Goal: Task Accomplishment & Management: Manage account settings

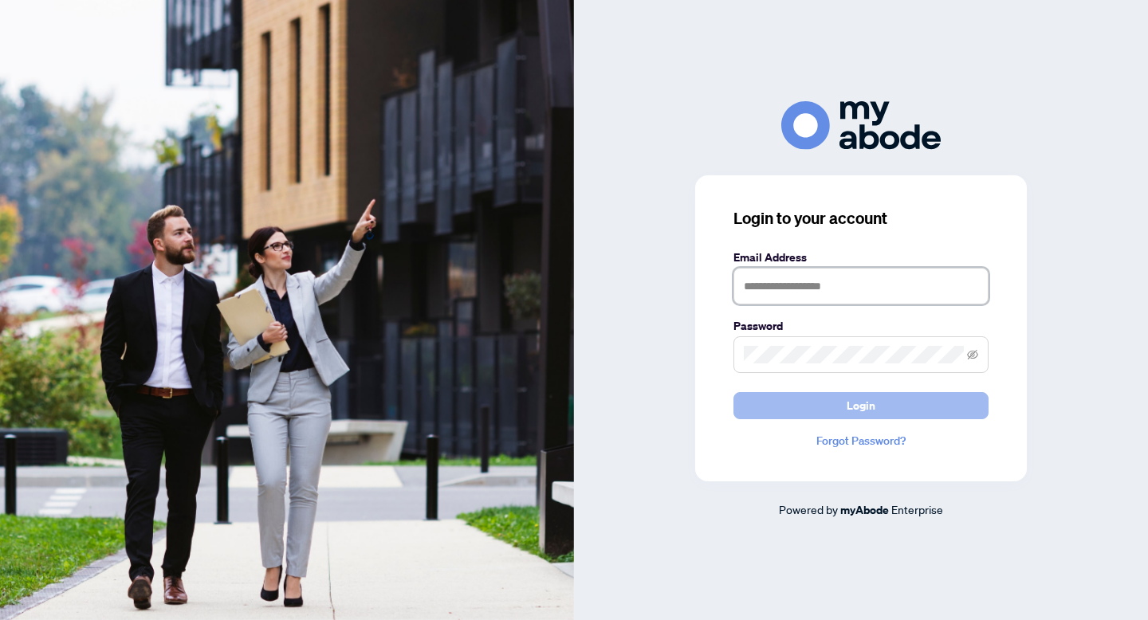
type input "**********"
click at [740, 398] on button "Login" at bounding box center [860, 405] width 255 height 27
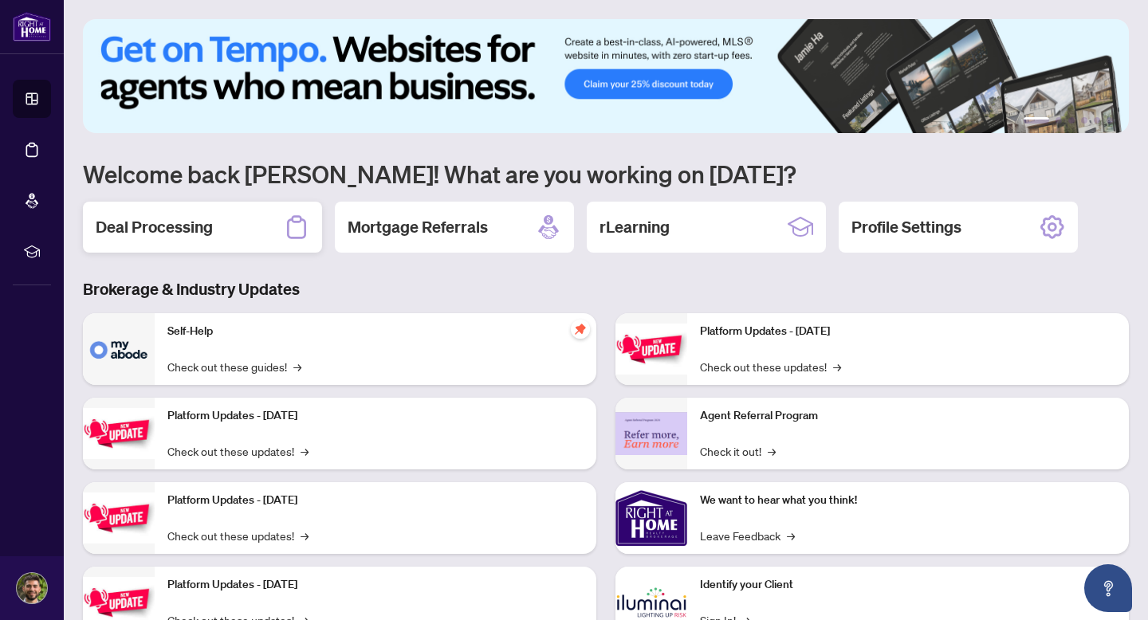
click at [211, 213] on div "Deal Processing" at bounding box center [202, 227] width 239 height 51
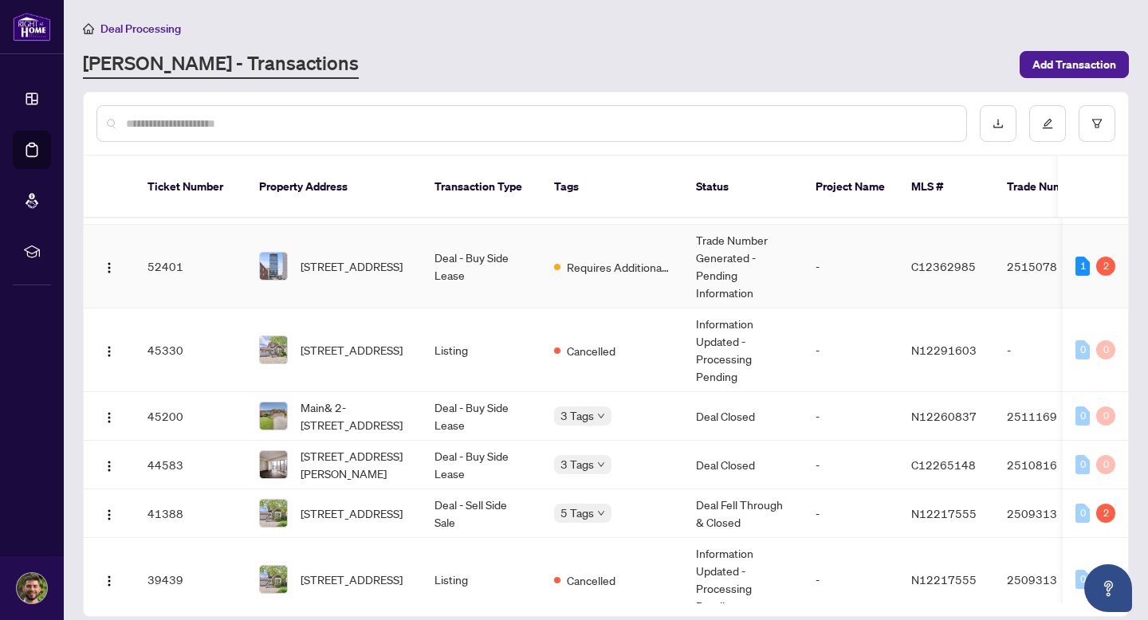
scroll to position [14, 0]
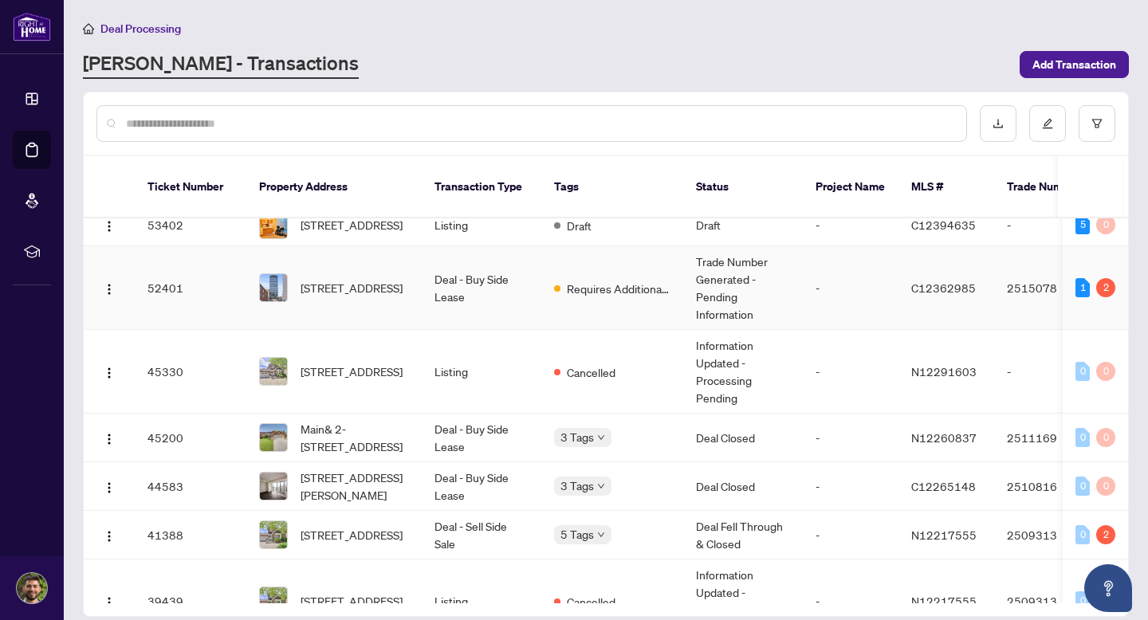
click at [492, 311] on td "Deal - Buy Side Lease" at bounding box center [482, 288] width 120 height 84
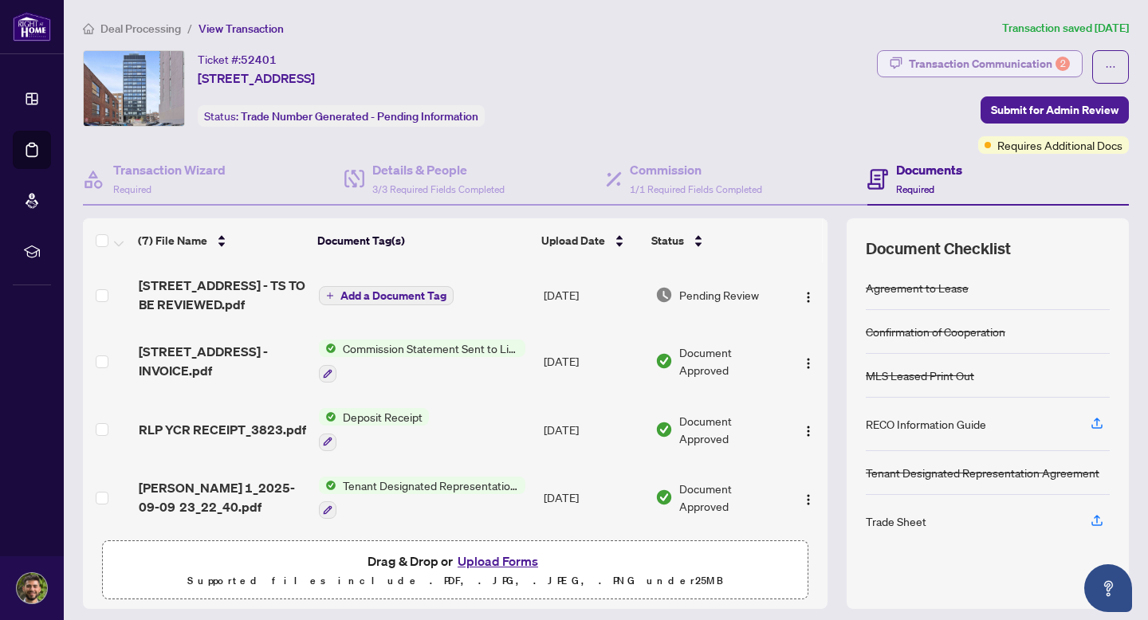
click at [1015, 64] on div "Transaction Communication 2" at bounding box center [989, 64] width 161 height 26
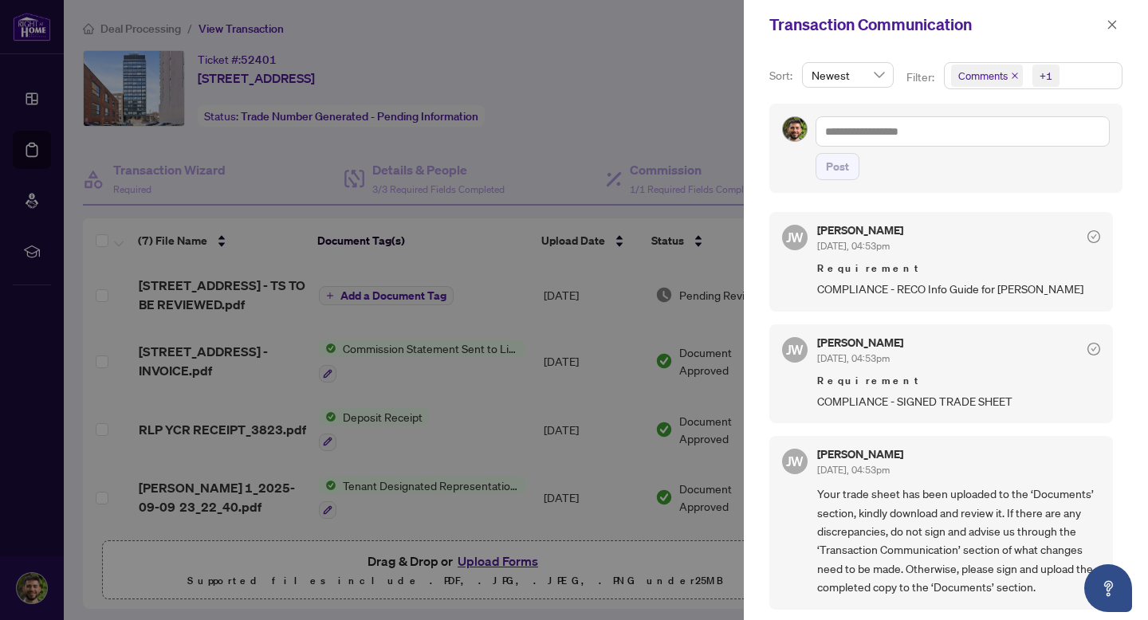
click at [937, 283] on span "COMPLIANCE - RECO Info Guide for Hayk Ayvazyan" at bounding box center [958, 289] width 283 height 18
click at [1117, 23] on icon "close" at bounding box center [1111, 24] width 11 height 11
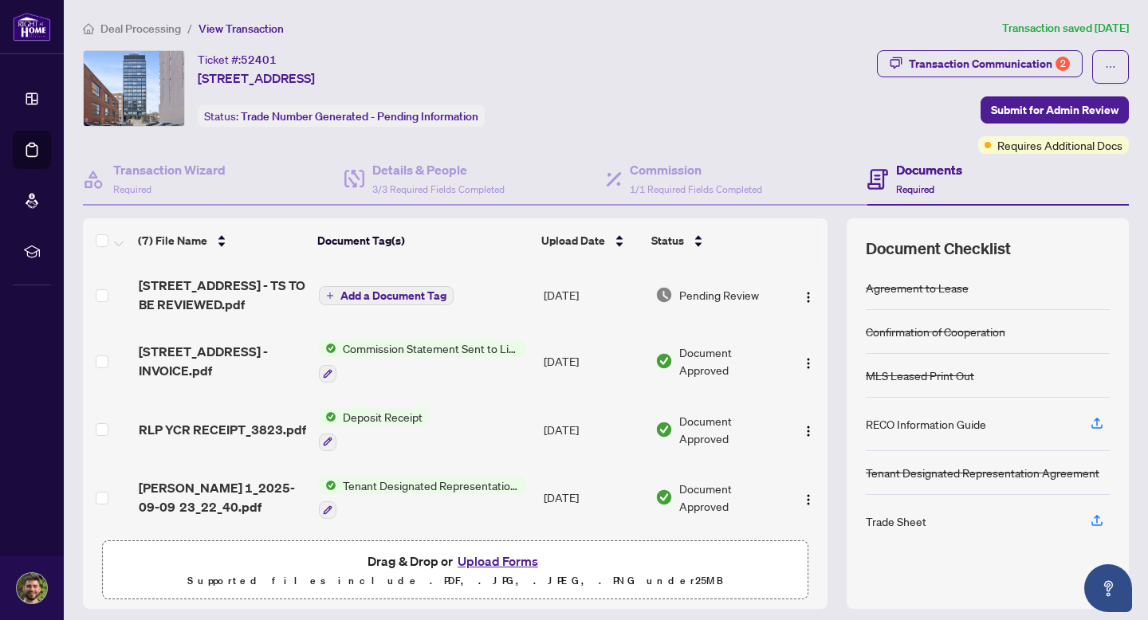
click at [474, 274] on td "Add a Document Tag" at bounding box center [425, 295] width 226 height 64
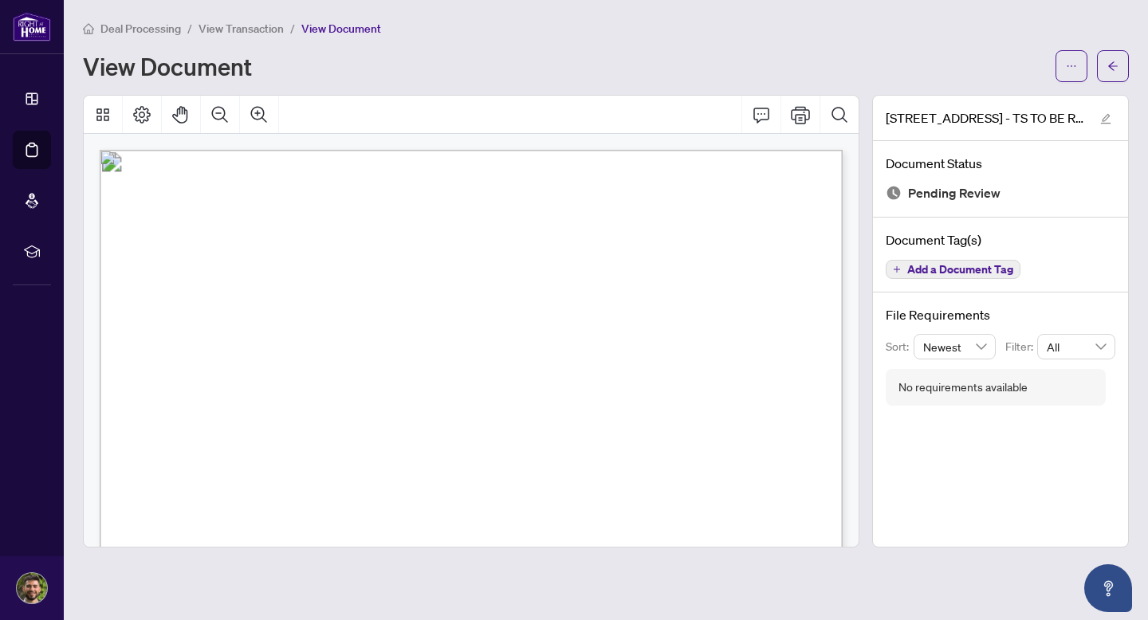
click at [189, 285] on span "Contacts:" at bounding box center [163, 287] width 51 height 14
click at [806, 116] on icon "Print" at bounding box center [800, 114] width 19 height 19
click at [402, 116] on div at bounding box center [471, 115] width 775 height 38
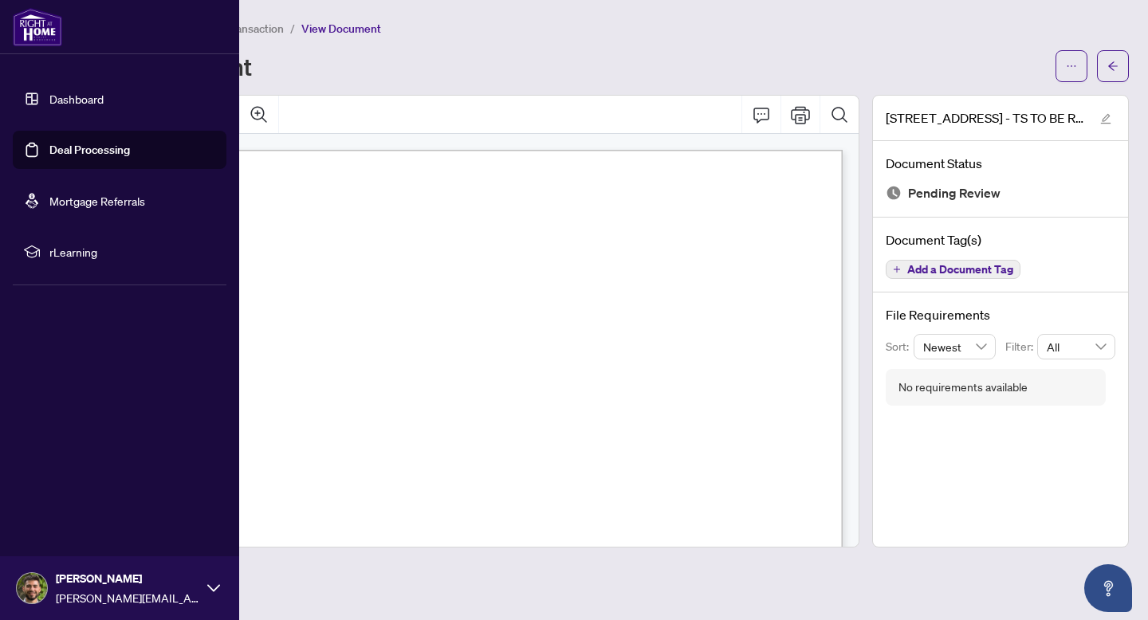
click at [49, 147] on link "Deal Processing" at bounding box center [89, 150] width 81 height 14
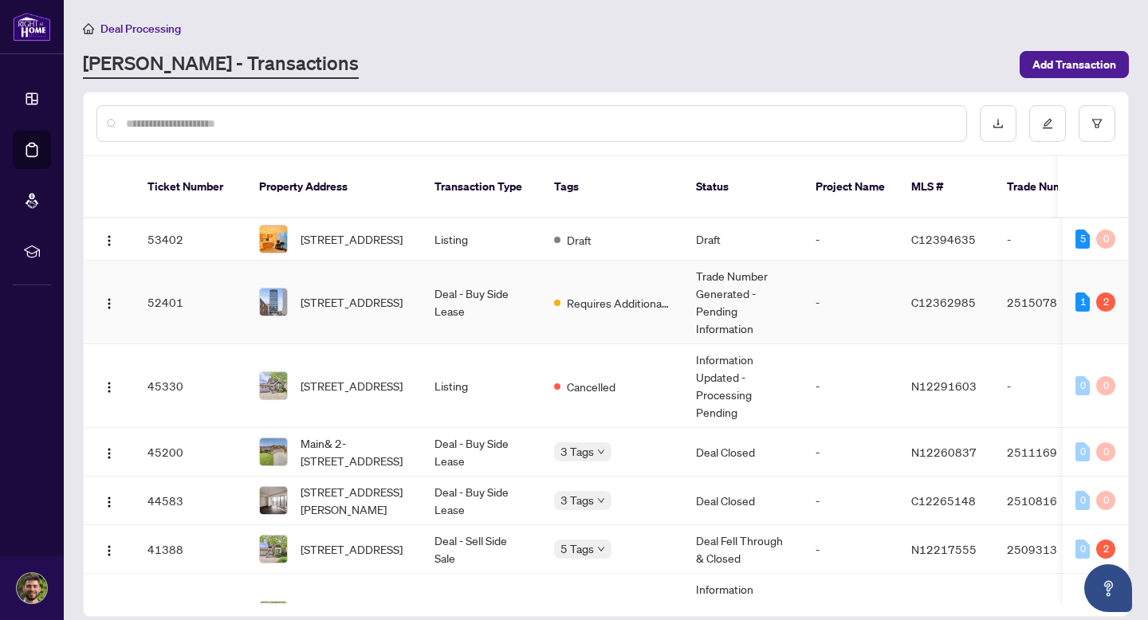
click at [392, 311] on span "505-458 Richmond St, Toronto, Ontario M5V 1Y1, Canada" at bounding box center [352, 302] width 102 height 18
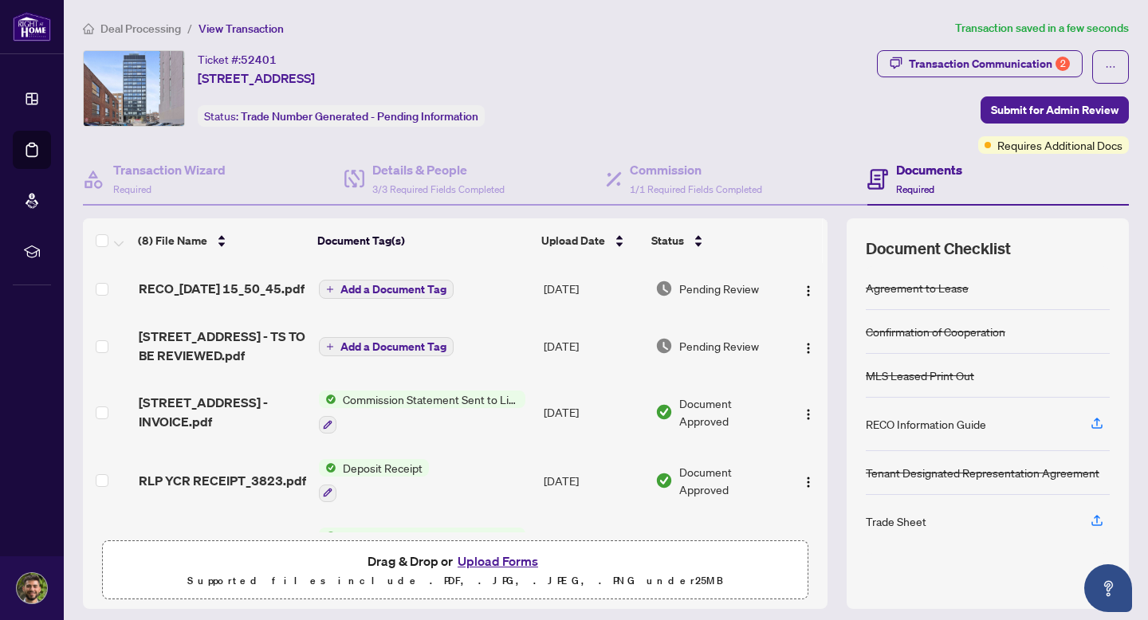
click at [798, 375] on td at bounding box center [807, 346] width 39 height 64
click at [802, 355] on img "button" at bounding box center [808, 348] width 13 height 13
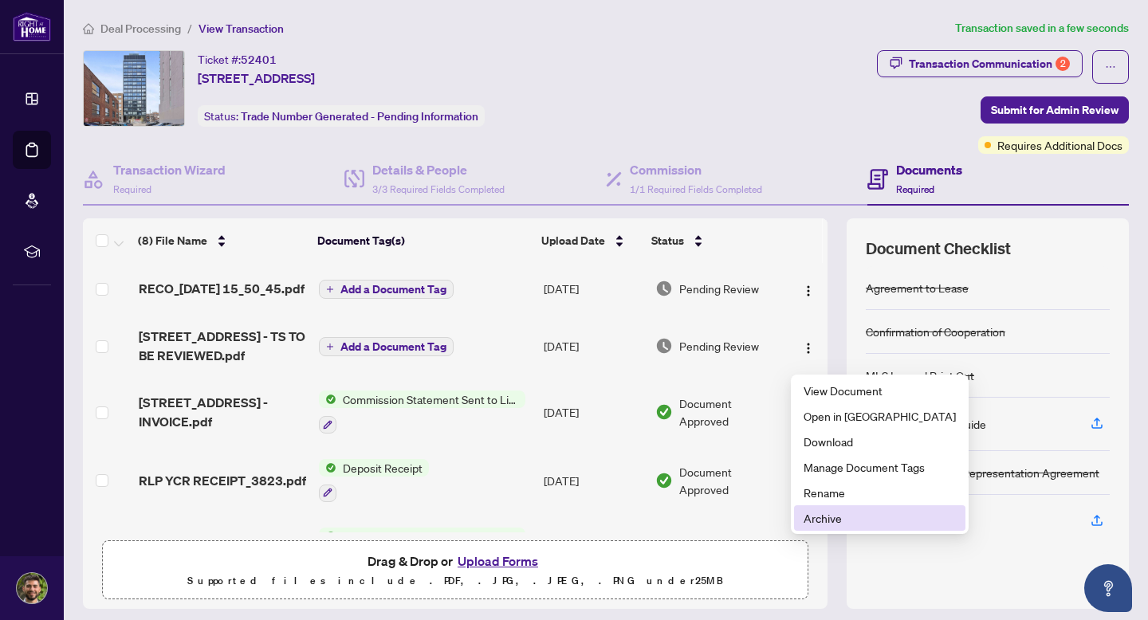
click at [825, 515] on span "Archive" at bounding box center [879, 518] width 152 height 18
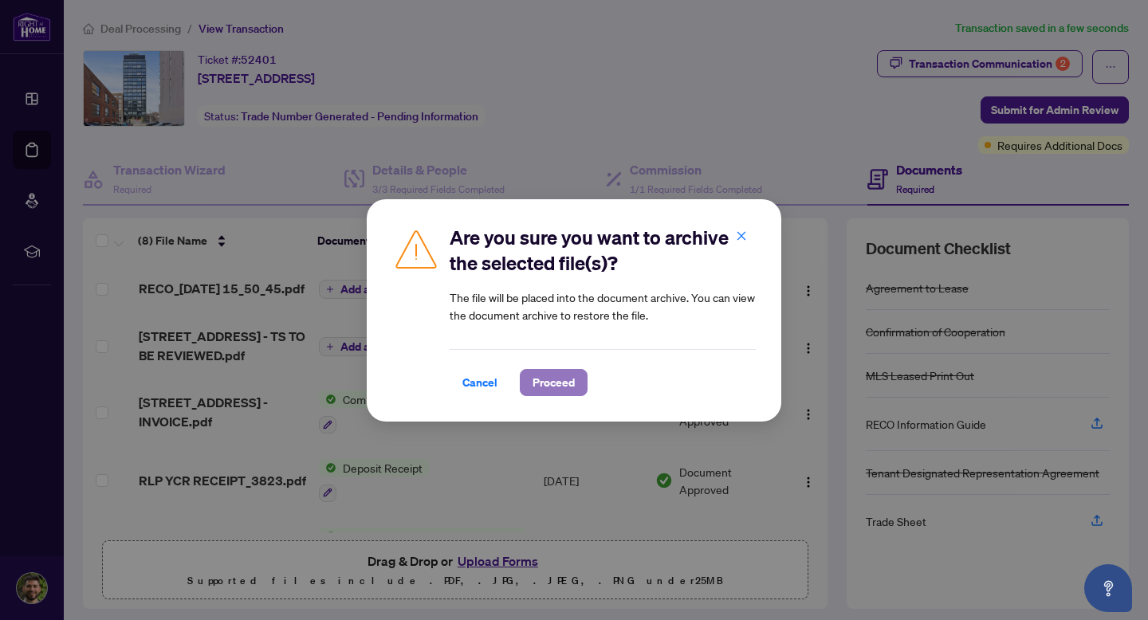
click at [533, 387] on span "Proceed" at bounding box center [553, 383] width 42 height 26
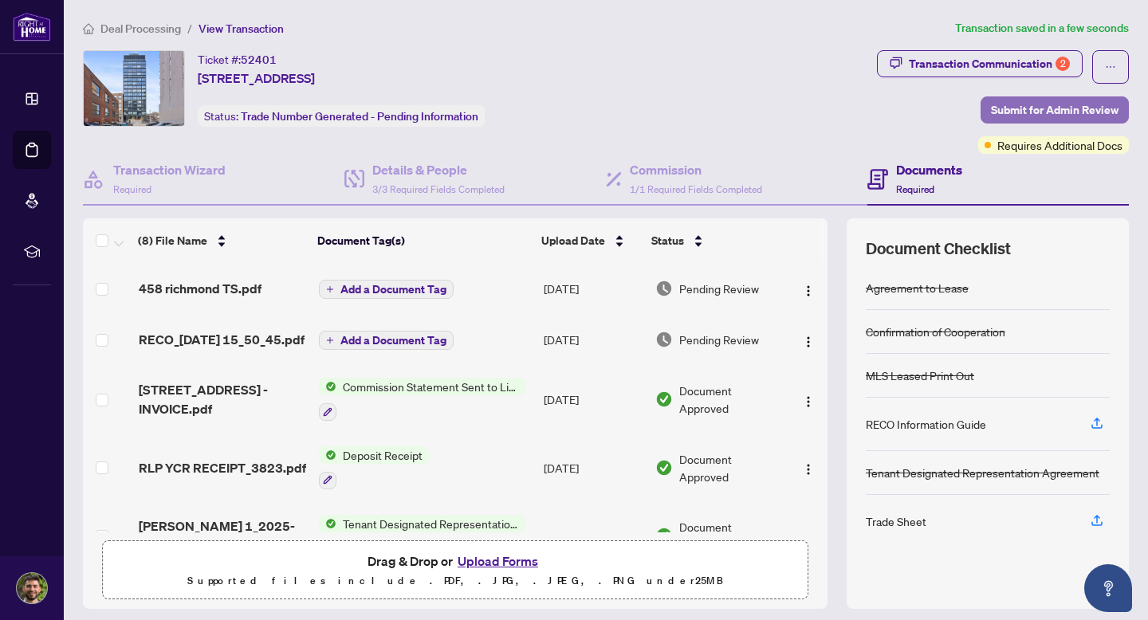
click at [1008, 113] on span "Submit for Admin Review" at bounding box center [1055, 110] width 128 height 26
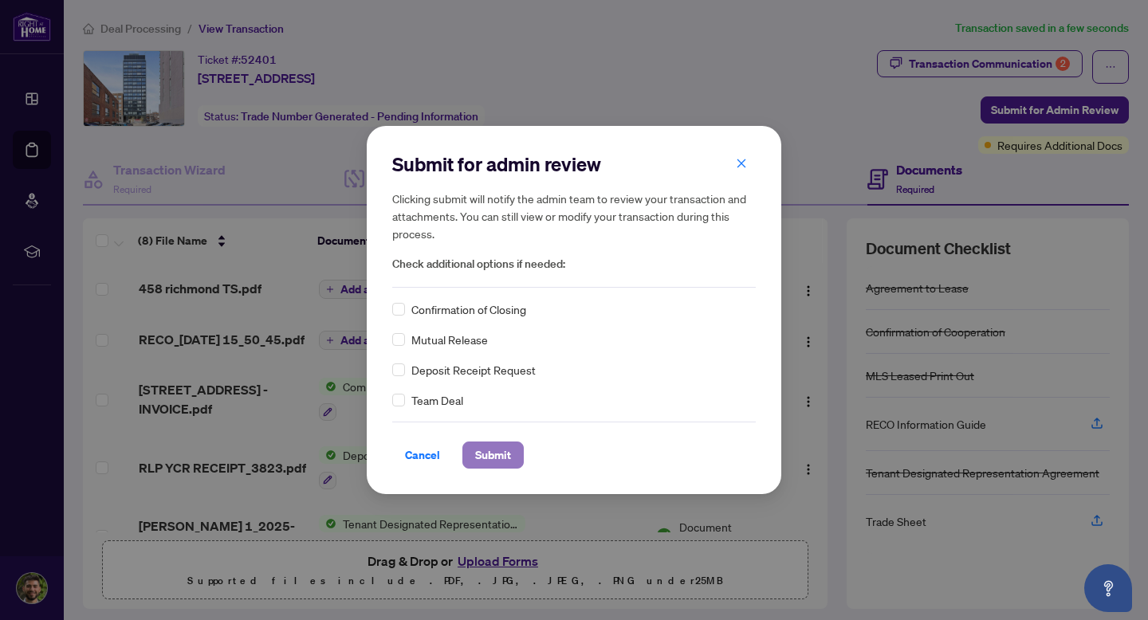
click at [486, 446] on span "Submit" at bounding box center [493, 455] width 36 height 26
